Goal: Check status: Check status

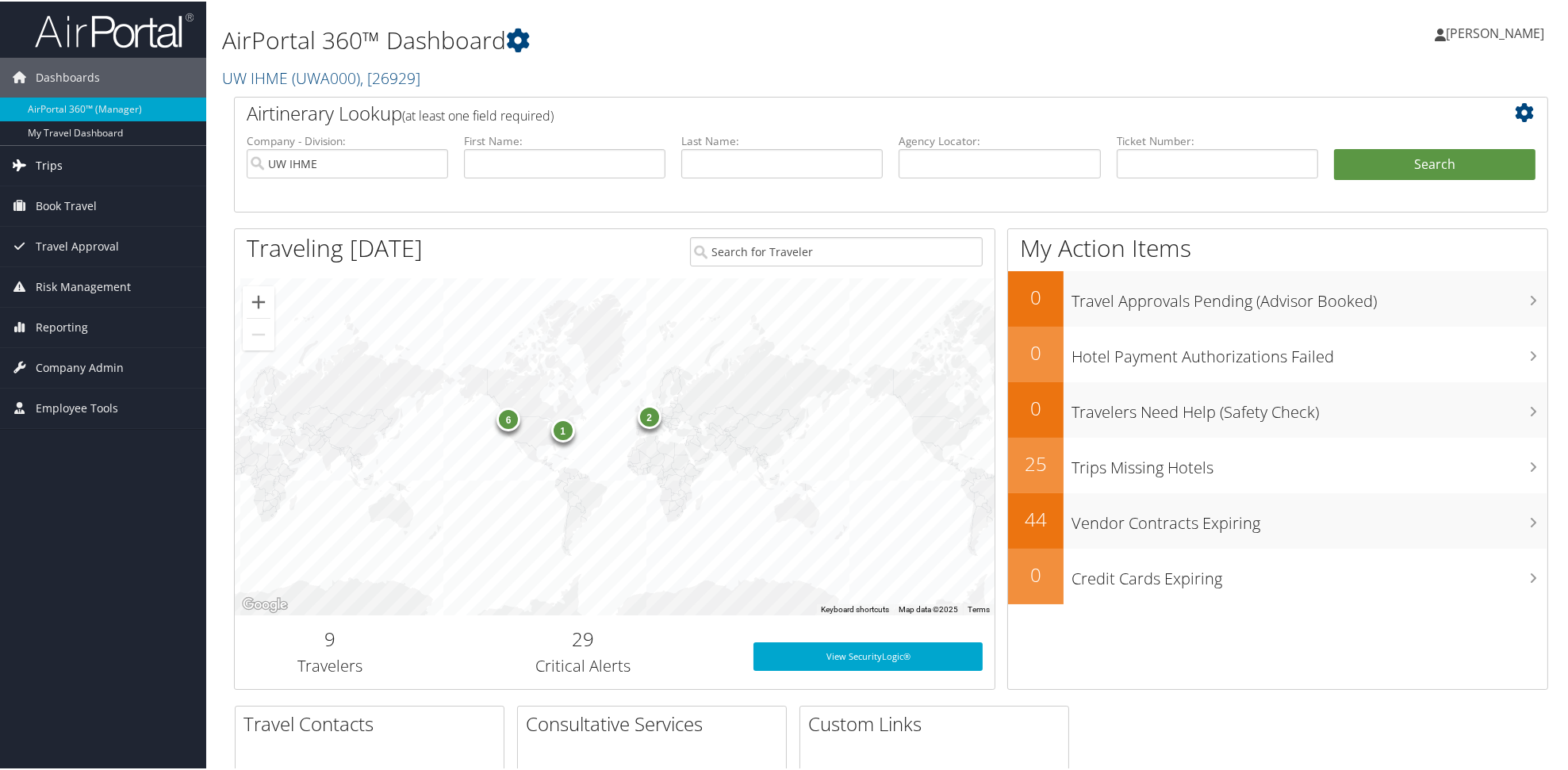
click at [48, 163] on span "Trips" at bounding box center [48, 163] width 27 height 40
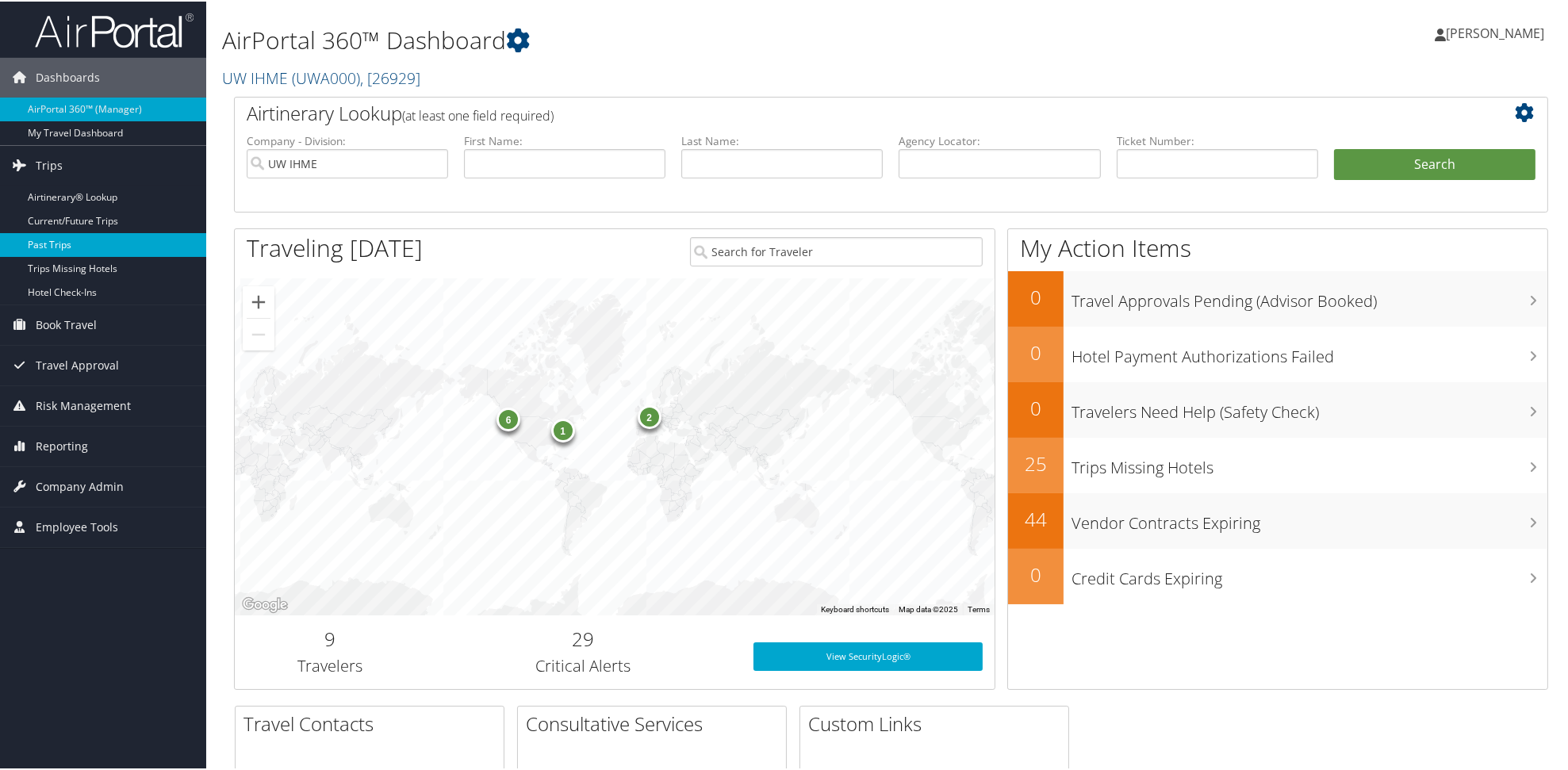
click at [67, 241] on link "Past Trips" at bounding box center [103, 243] width 206 height 24
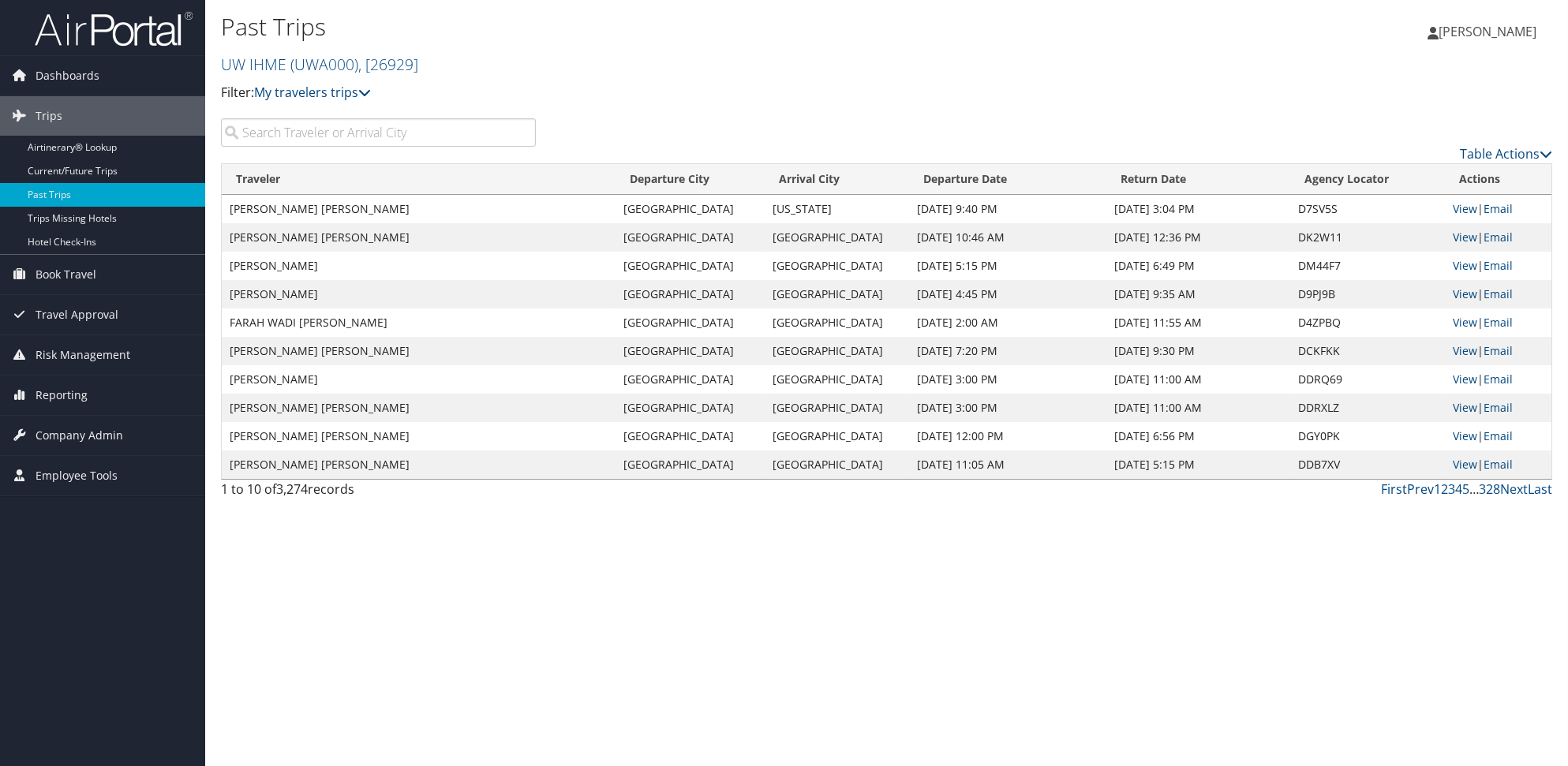
click at [410, 147] on input "search" at bounding box center [378, 132] width 315 height 29
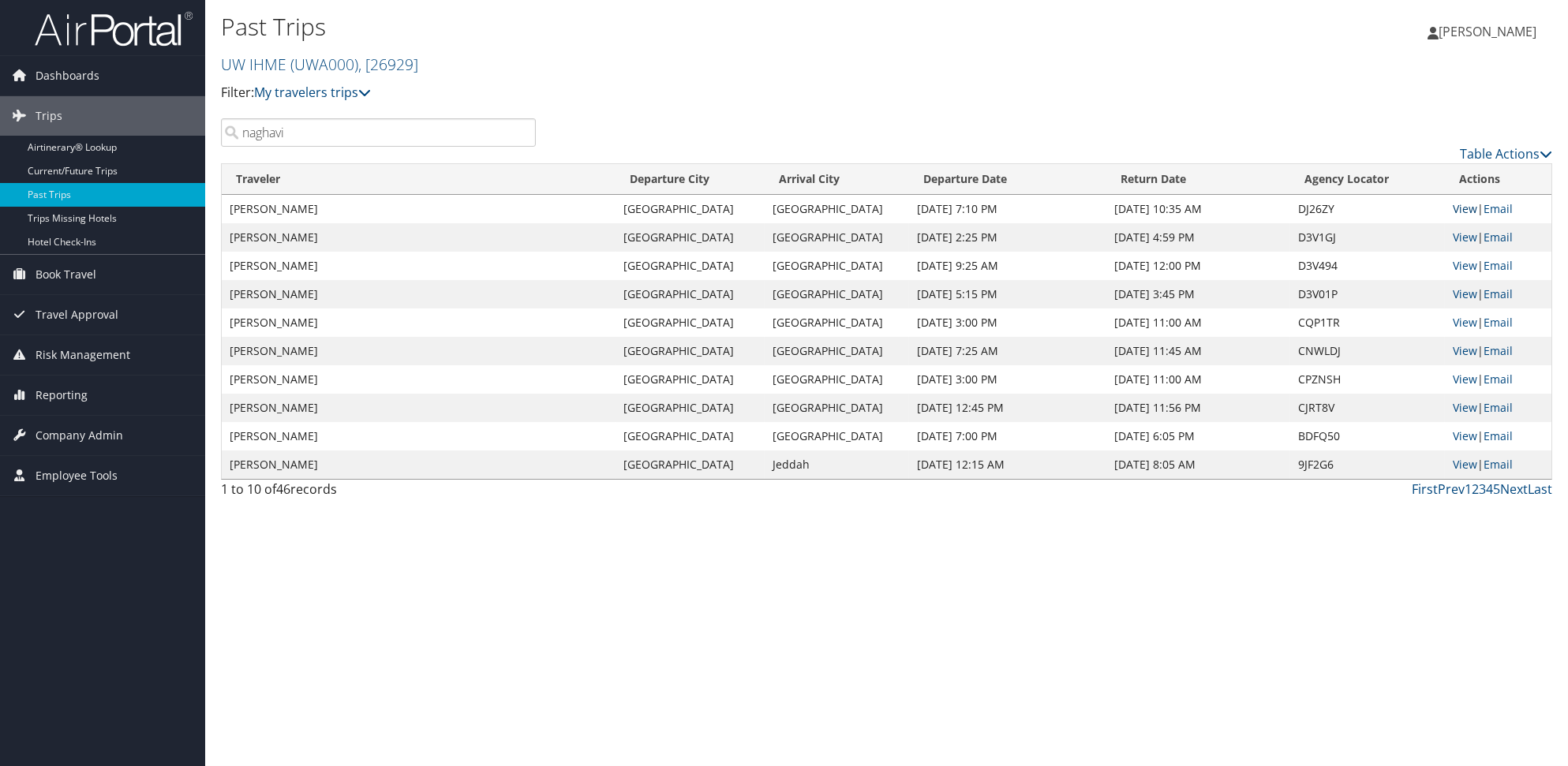
type input "naghavi"
click at [1466, 216] on link "View" at bounding box center [1465, 209] width 24 height 15
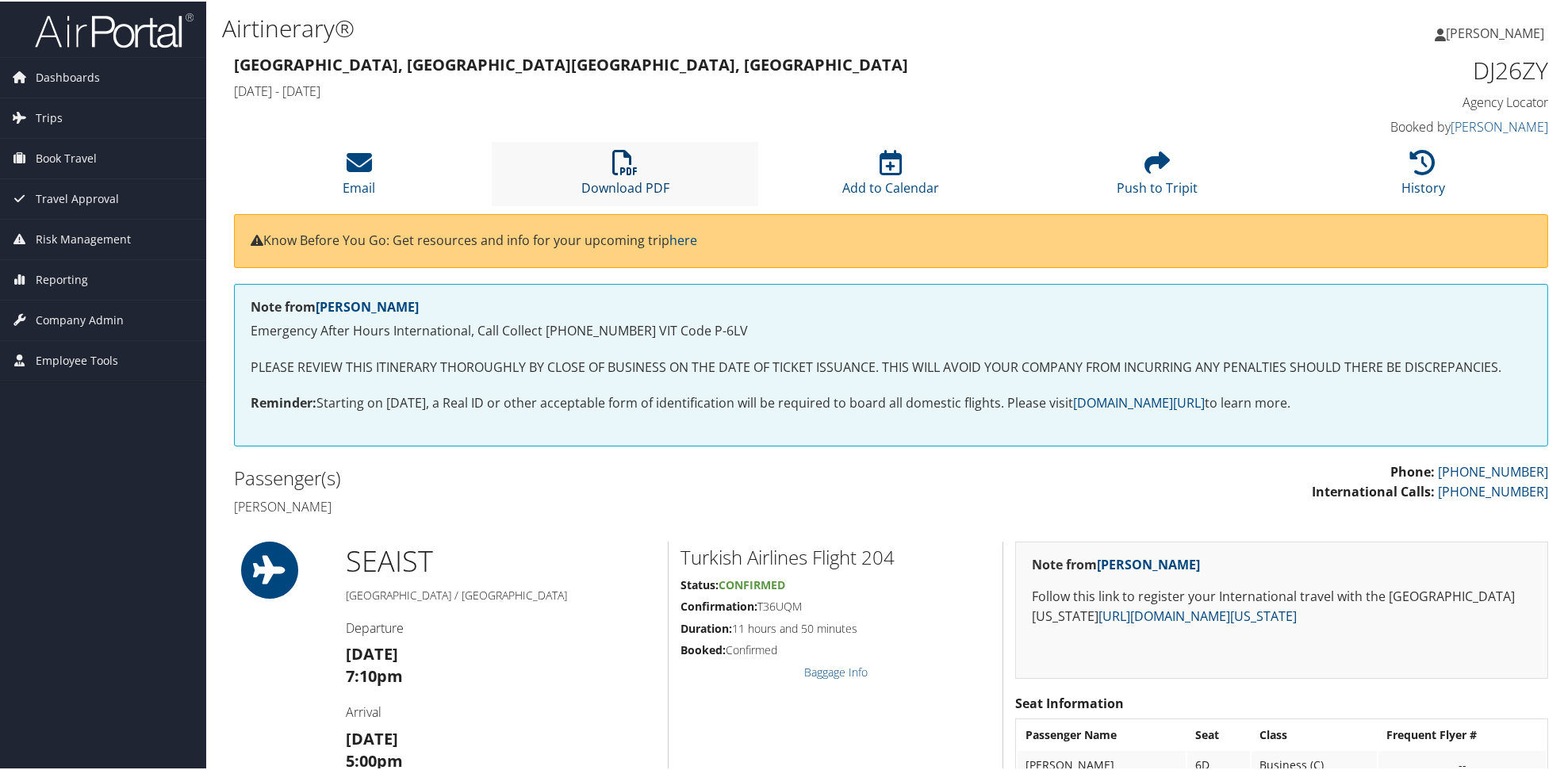
click at [615, 174] on icon at bounding box center [624, 161] width 25 height 25
